Goal: Navigation & Orientation: Find specific page/section

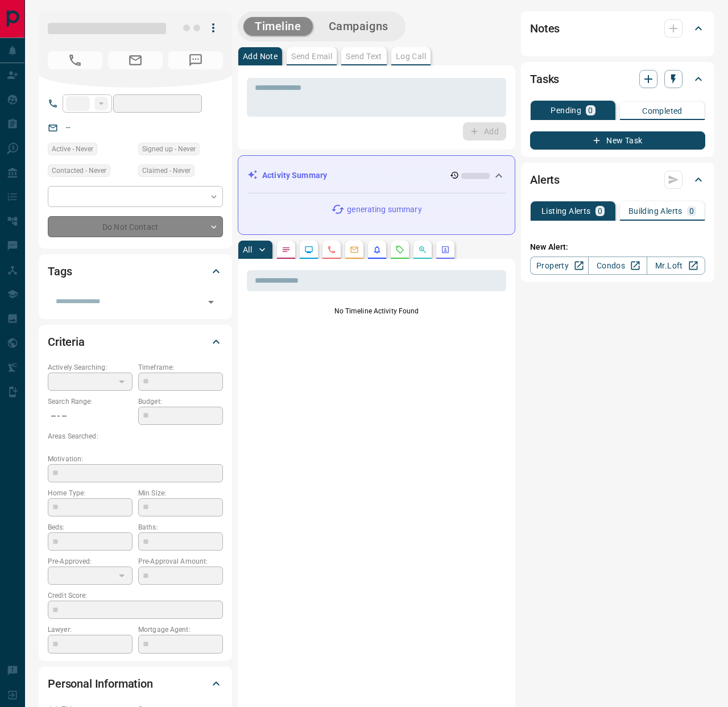
type input "**"
type input "**********"
type input "**"
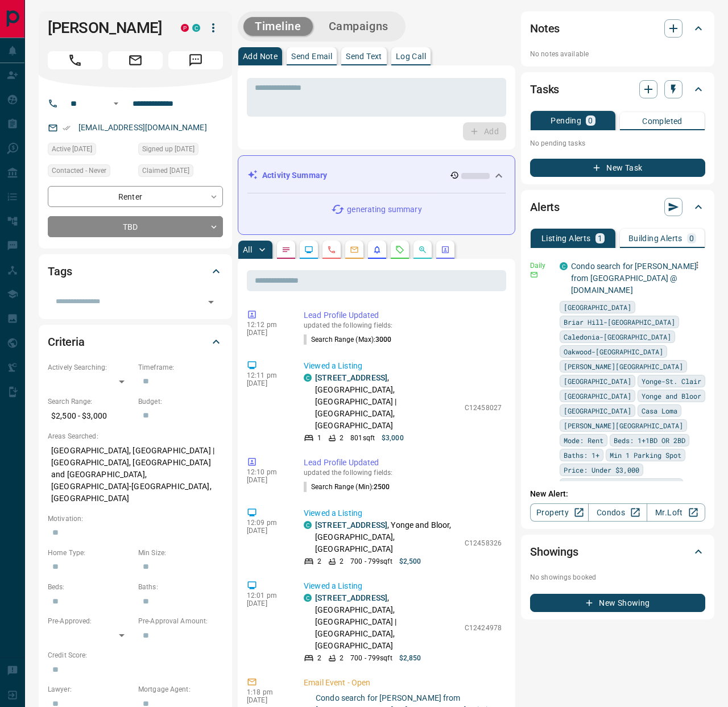
click at [609, 272] on p "Condo search for [PERSON_NAME] from [GEOGRAPHIC_DATA] @ [DOMAIN_NAME]" at bounding box center [634, 279] width 126 height 36
click at [608, 266] on link "Condo search for [PERSON_NAME] from [GEOGRAPHIC_DATA] @ [DOMAIN_NAME]" at bounding box center [634, 278] width 126 height 33
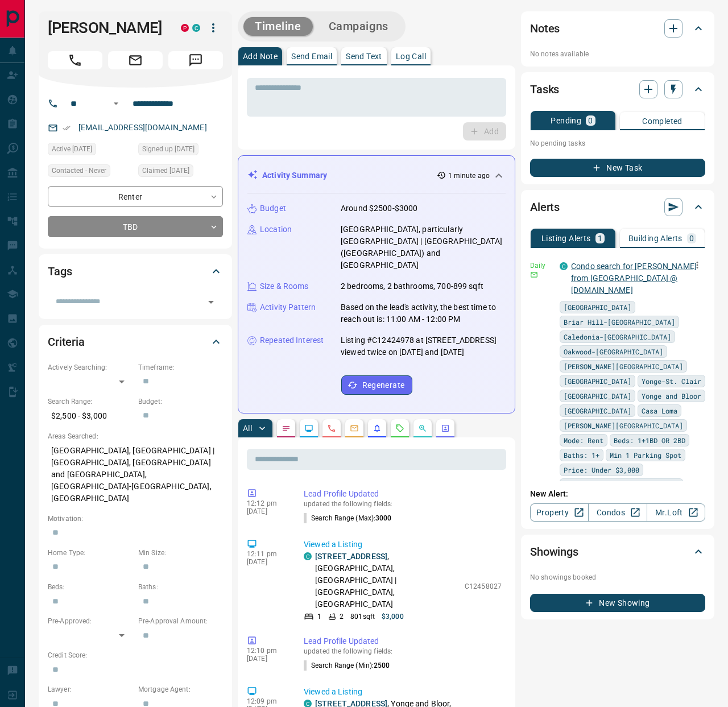
click at [634, 270] on link "Condo search for [PERSON_NAME] from [GEOGRAPHIC_DATA] @ [DOMAIN_NAME]" at bounding box center [634, 278] width 126 height 33
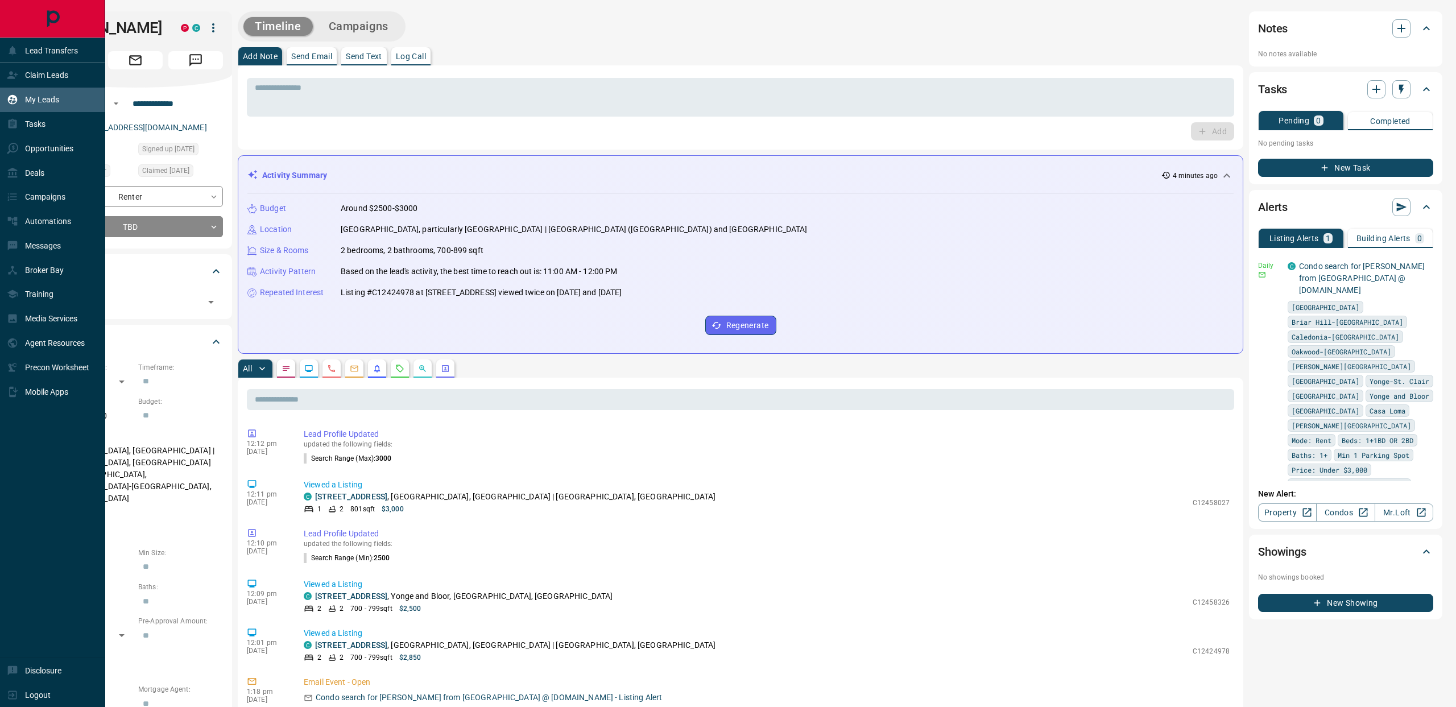
click at [46, 99] on p "My Leads" at bounding box center [42, 99] width 34 height 9
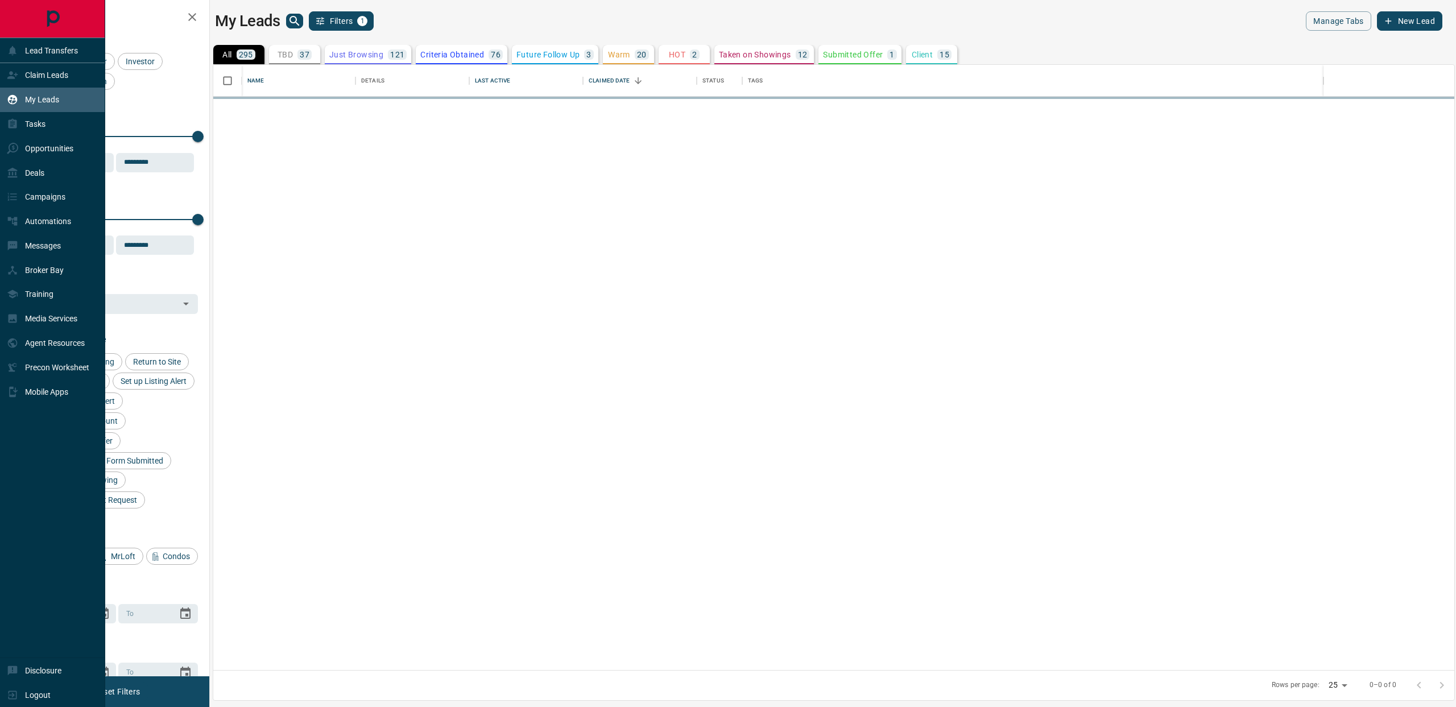
scroll to position [605, 1241]
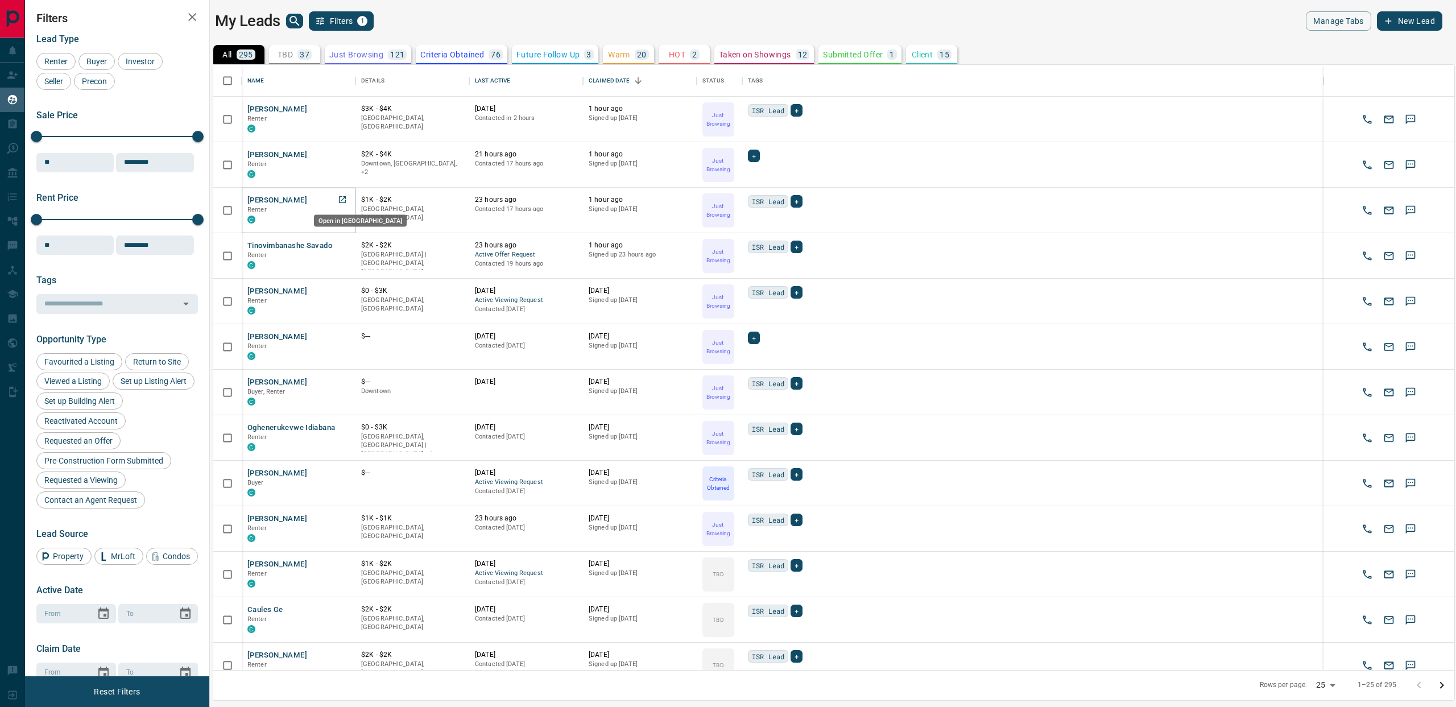
click at [339, 203] on icon "Open in New Tab" at bounding box center [342, 199] width 9 height 9
click at [340, 154] on icon "Open in New Tab" at bounding box center [342, 154] width 7 height 7
click at [338, 110] on icon "Open in New Tab" at bounding box center [342, 108] width 9 height 9
click at [520, 79] on icon "Sort" at bounding box center [518, 81] width 10 height 10
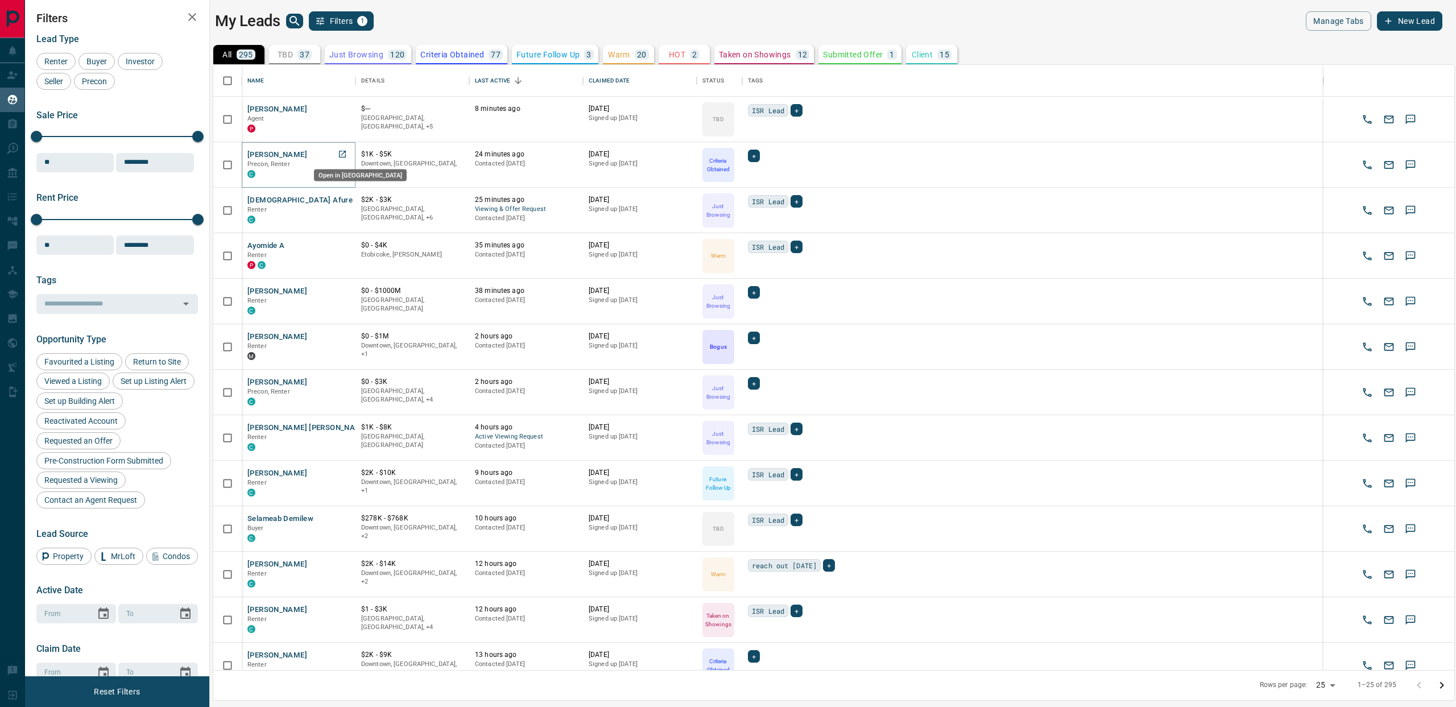
click at [346, 155] on icon "Open in New Tab" at bounding box center [342, 154] width 9 height 9
click at [343, 287] on icon "Open in New Tab" at bounding box center [342, 290] width 7 height 7
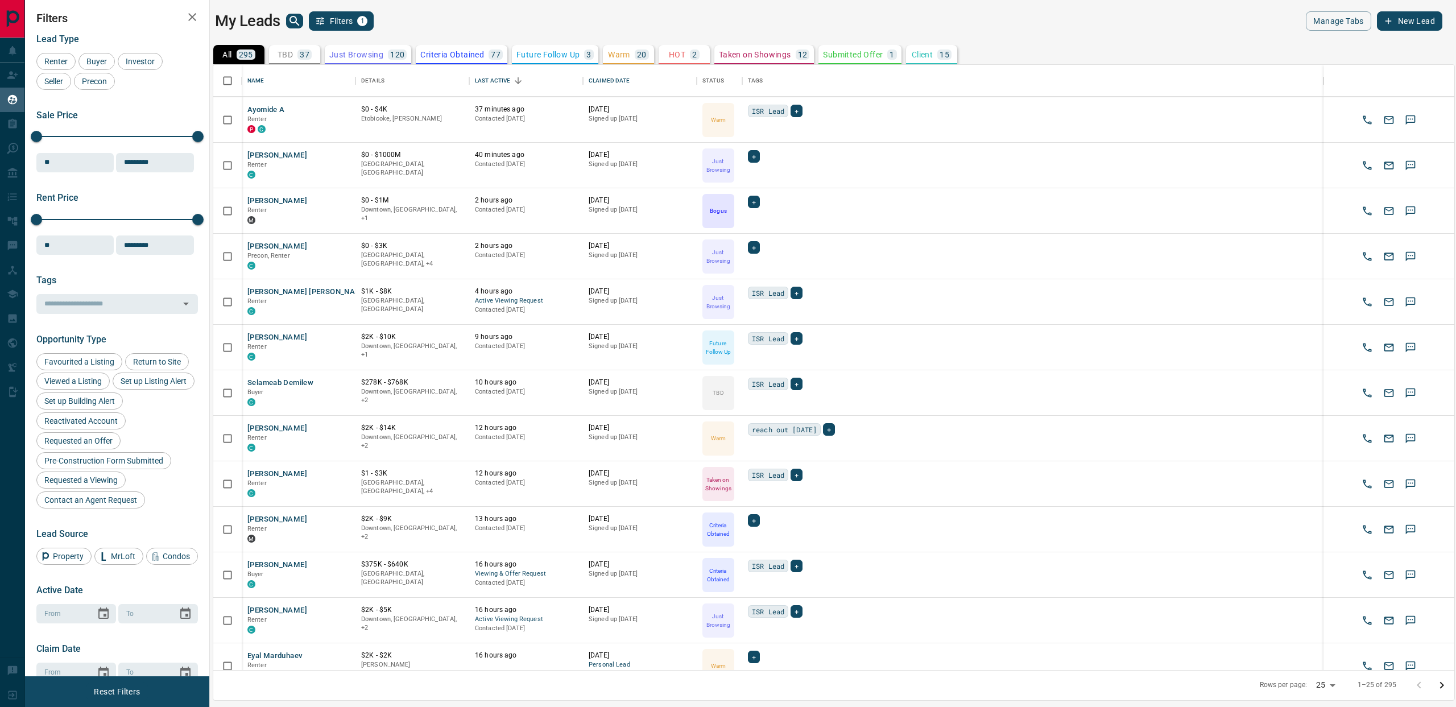
scroll to position [142, 0]
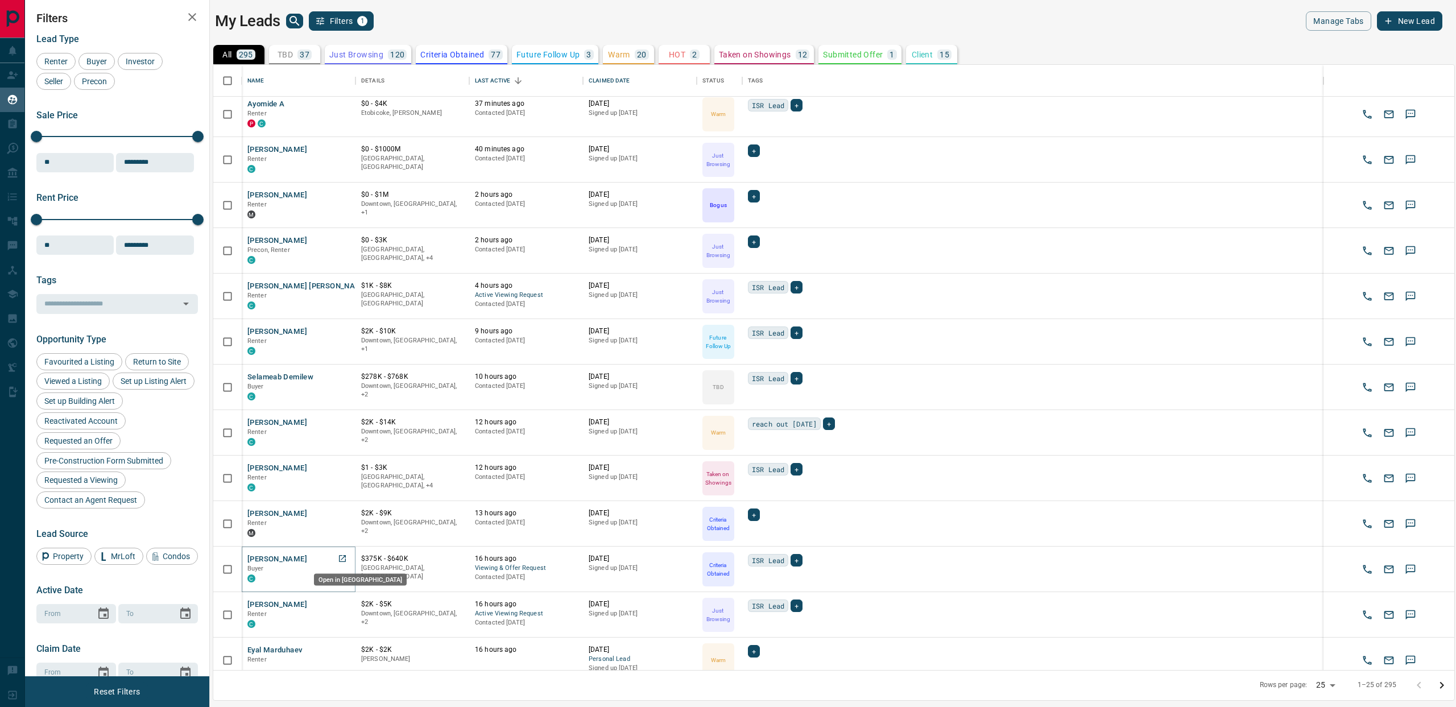
click at [342, 560] on icon "Open in New Tab" at bounding box center [342, 558] width 9 height 9
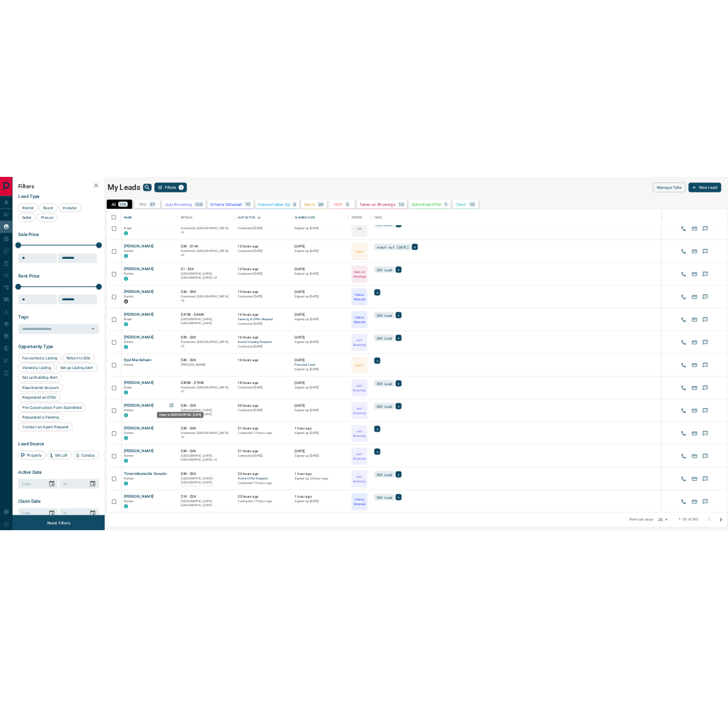
scroll to position [427, 0]
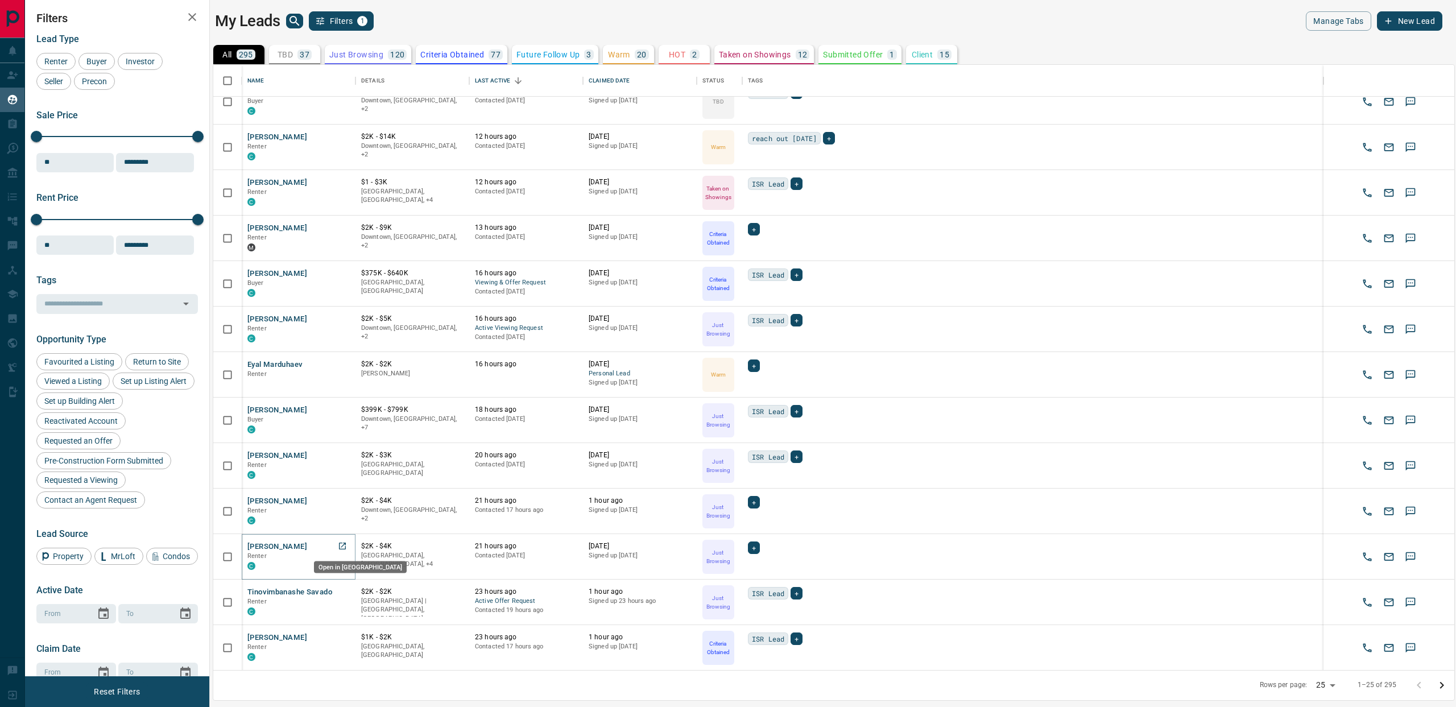
click at [348, 546] on link "Open in New Tab" at bounding box center [342, 546] width 15 height 15
click at [295, 15] on icon "search button" at bounding box center [295, 21] width 14 height 14
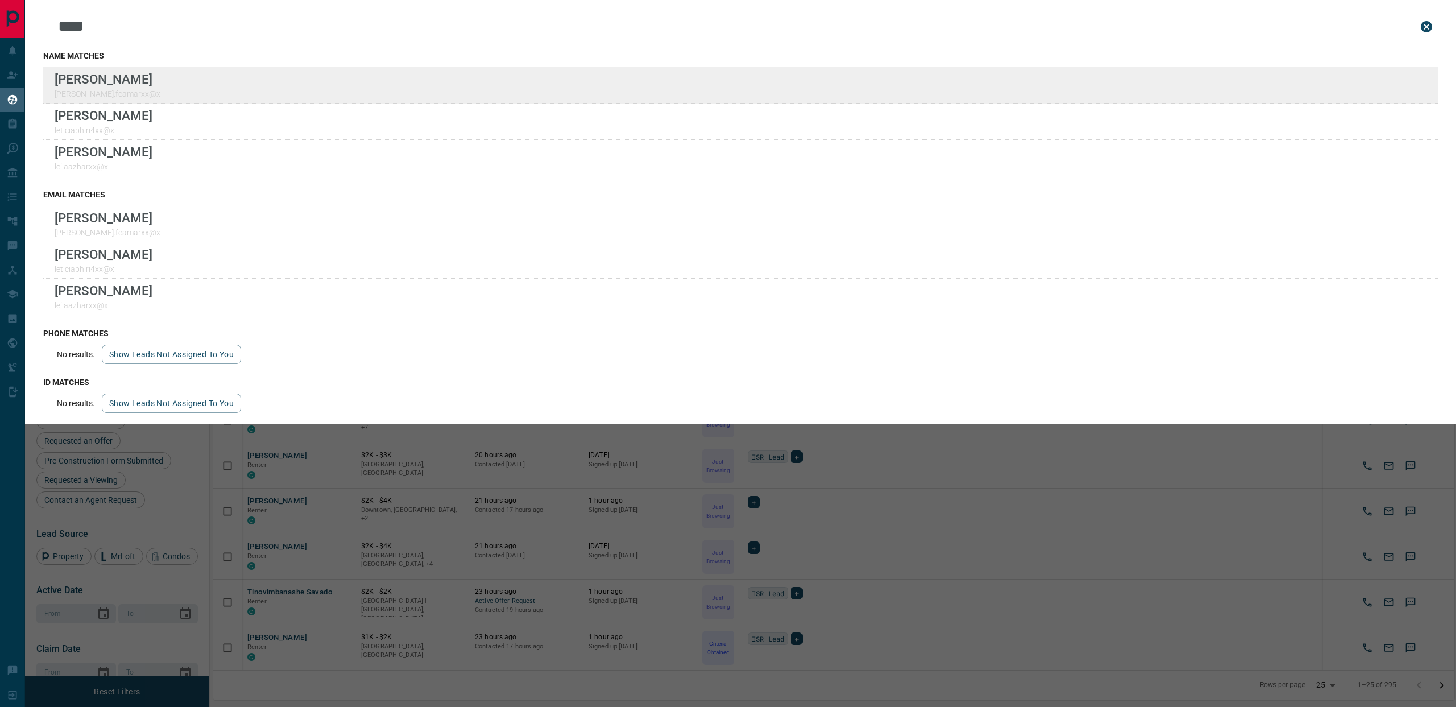
type input "****"
click at [0, 0] on div "Lead Transfers Claim Leads My Leads Tasks Opportunities Deals Campaigns Automat…" at bounding box center [728, 346] width 1456 height 693
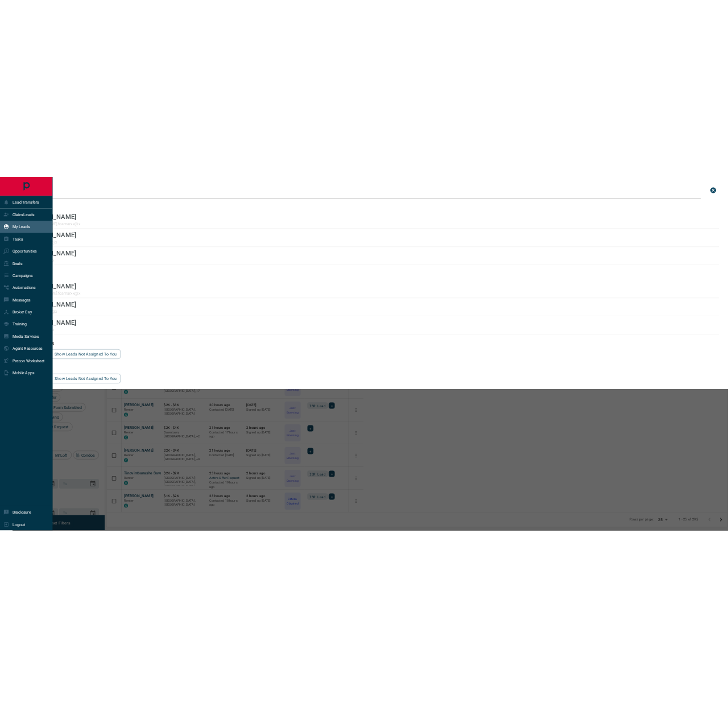
scroll to position [605, 513]
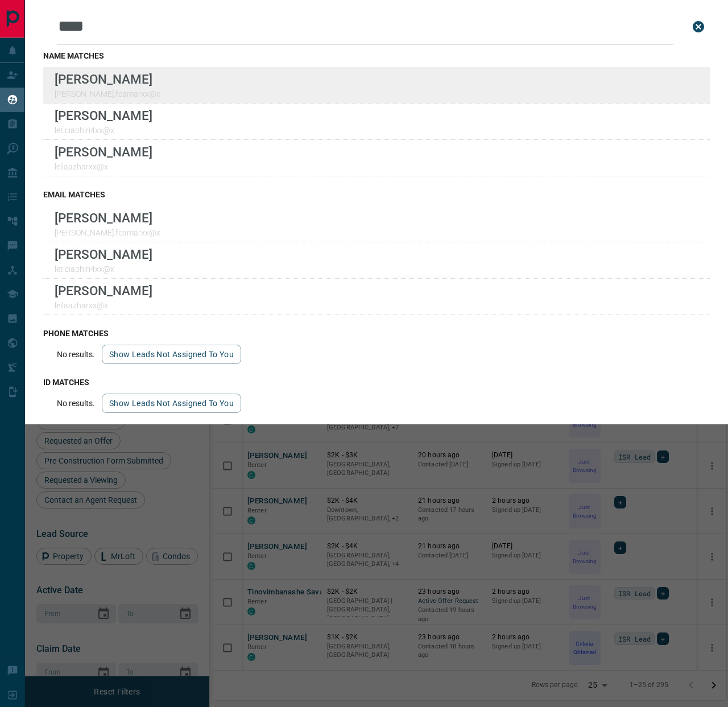
click at [0, 0] on div "Lead Transfers Claim Leads My Leads Tasks Opportunities Deals Campaigns Automat…" at bounding box center [364, 346] width 728 height 693
